Goal: Find specific page/section: Find specific page/section

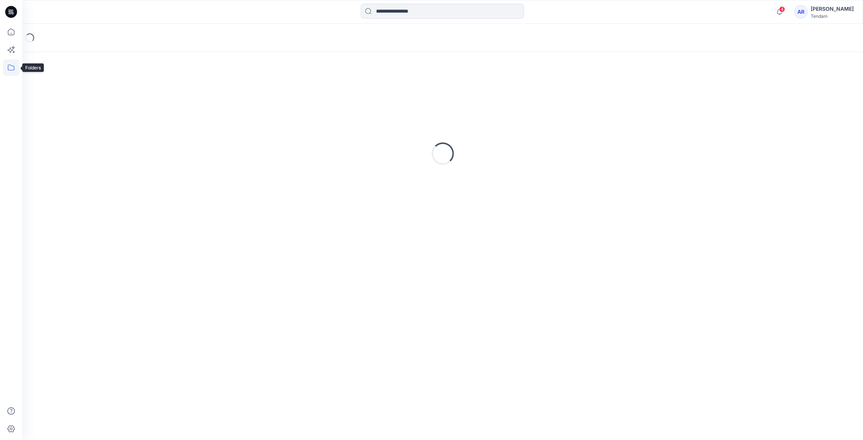
click at [10, 65] on icon at bounding box center [11, 67] width 16 height 16
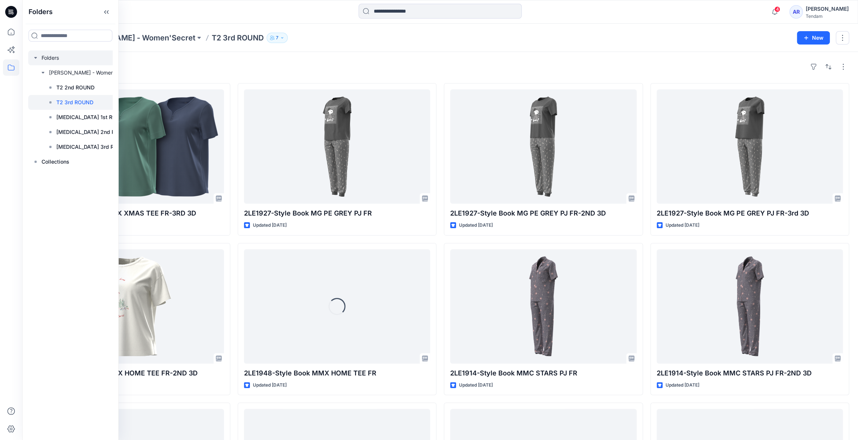
click at [56, 58] on div at bounding box center [81, 57] width 107 height 15
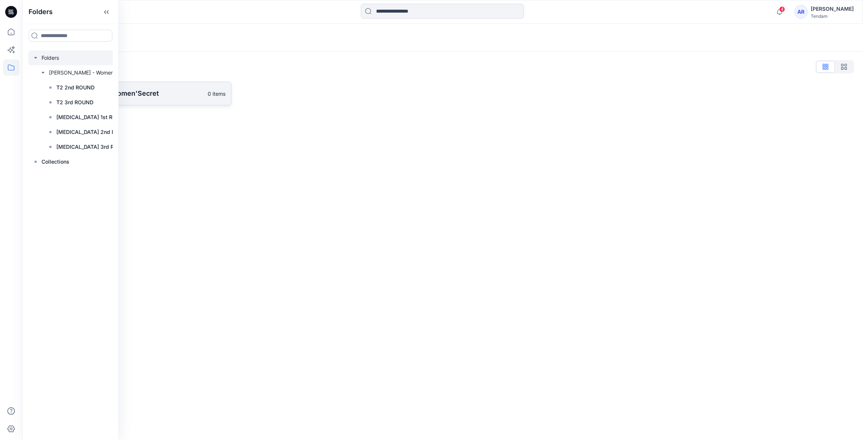
click at [145, 89] on p "[PERSON_NAME] - Women'Secret" at bounding box center [125, 93] width 156 height 10
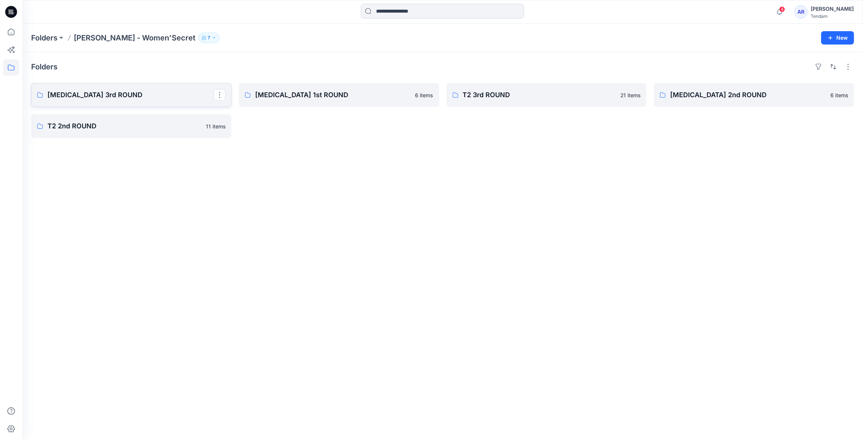
click at [113, 88] on link "[MEDICAL_DATA] 3rd ROUND" at bounding box center [131, 95] width 200 height 24
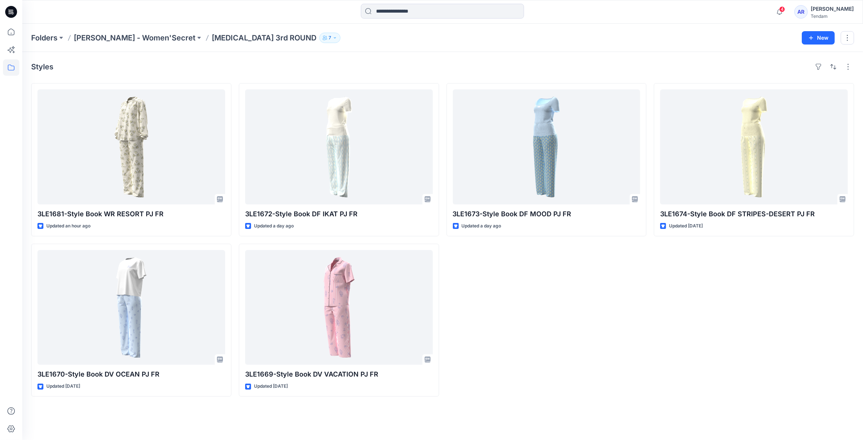
click at [601, 303] on div "3LE1673-Style Book DF MOOD PJ FR Updated a day ago" at bounding box center [547, 239] width 200 height 313
